Goal: Information Seeking & Learning: Check status

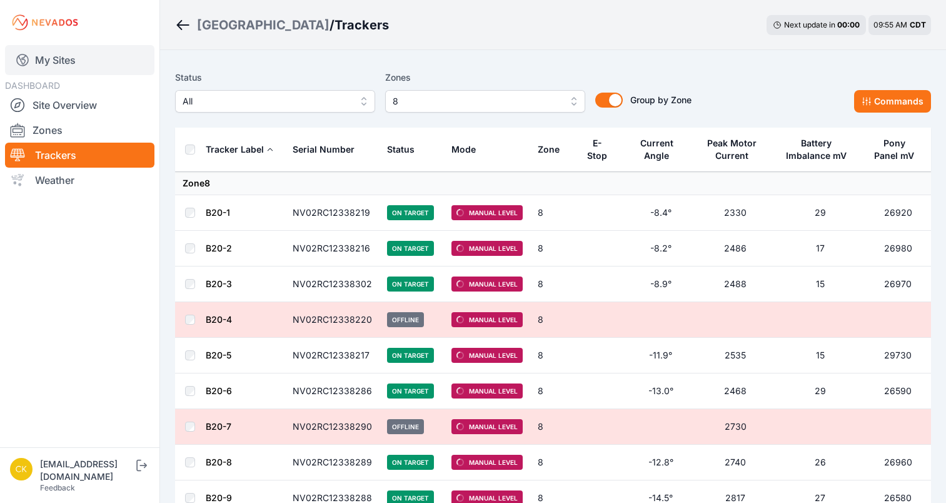
scroll to position [465, 0]
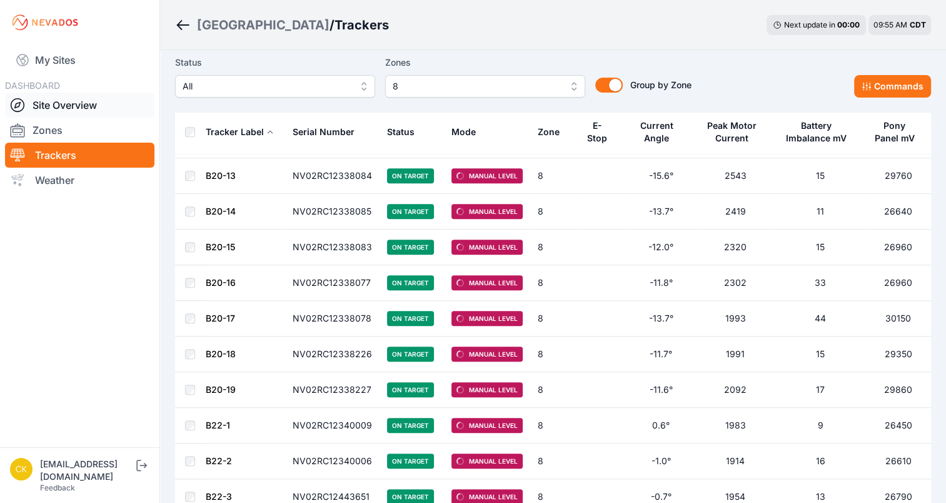
click at [68, 99] on link "Site Overview" at bounding box center [79, 105] width 149 height 25
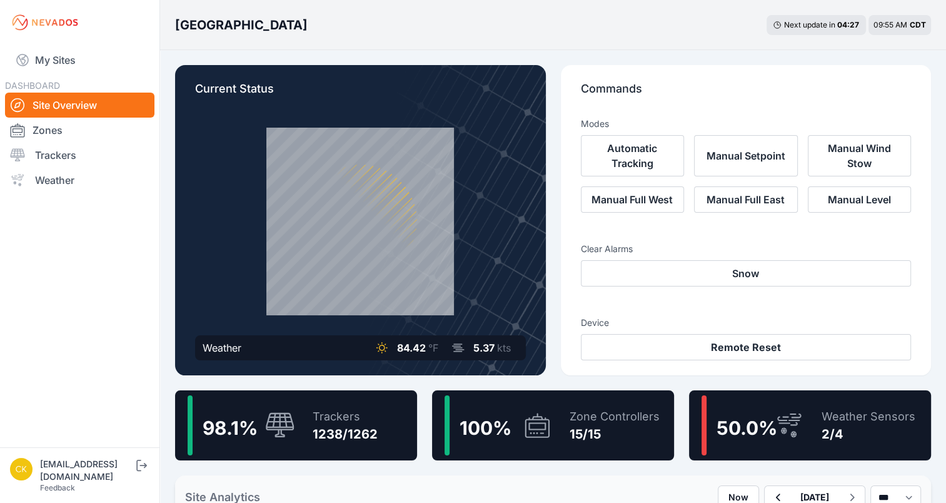
click at [750, 421] on span "50.0 %" at bounding box center [747, 427] width 61 height 23
